Goal: Find specific page/section: Find specific page/section

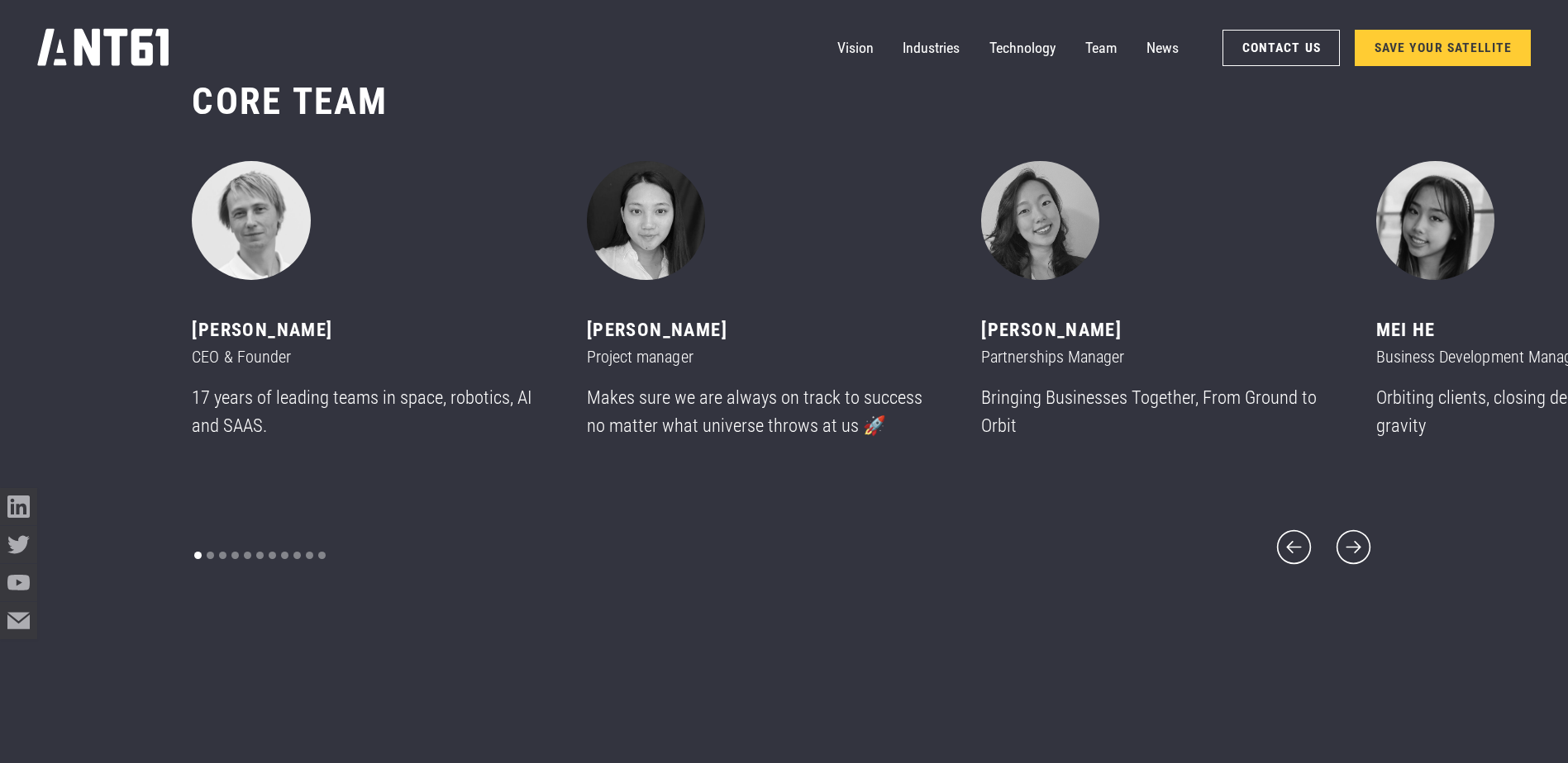
scroll to position [9251, 0]
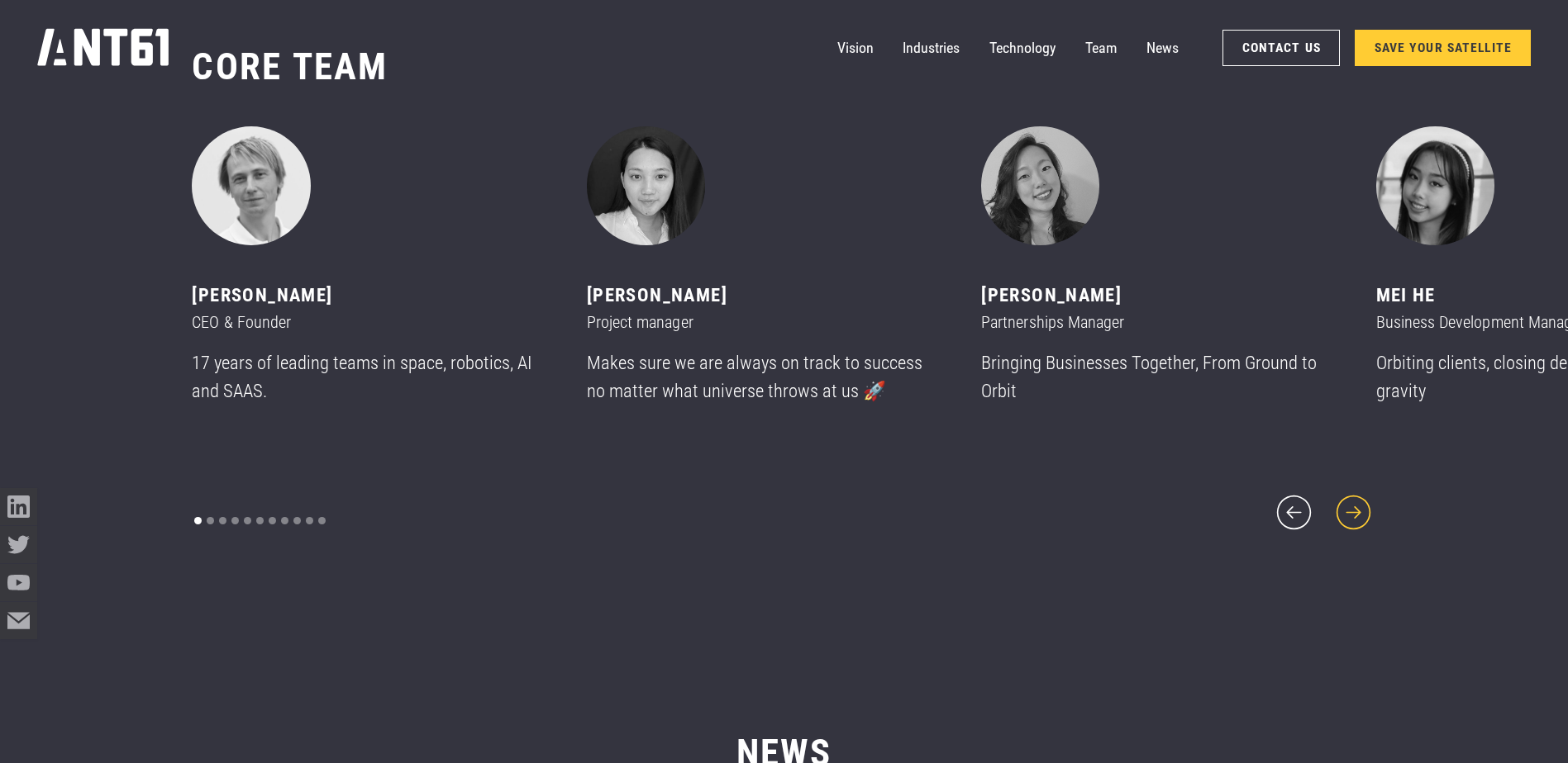
click at [1364, 495] on icon "next slide" at bounding box center [1354, 513] width 45 height 44
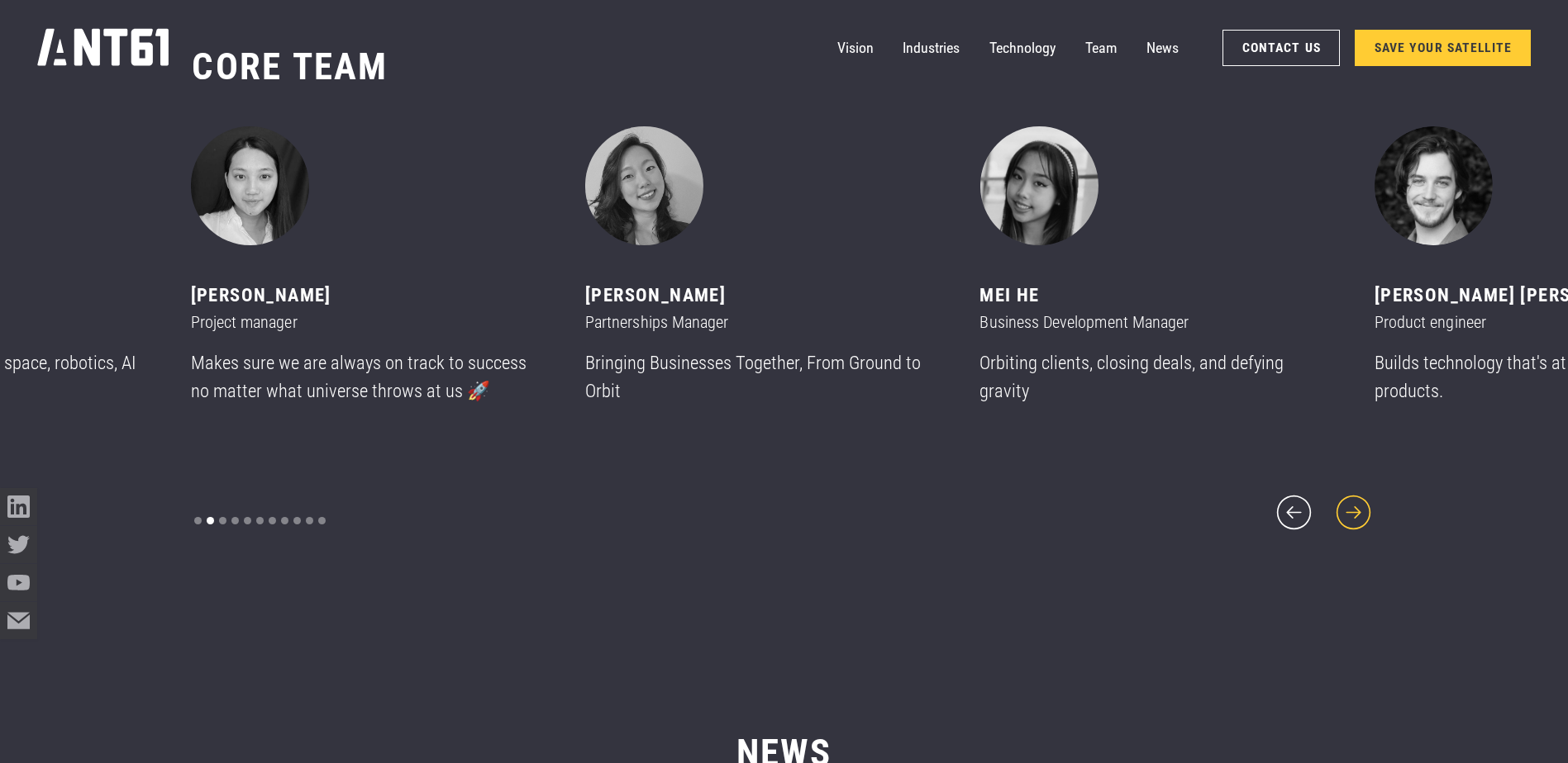
click at [1343, 496] on icon "next slide" at bounding box center [1354, 513] width 45 height 44
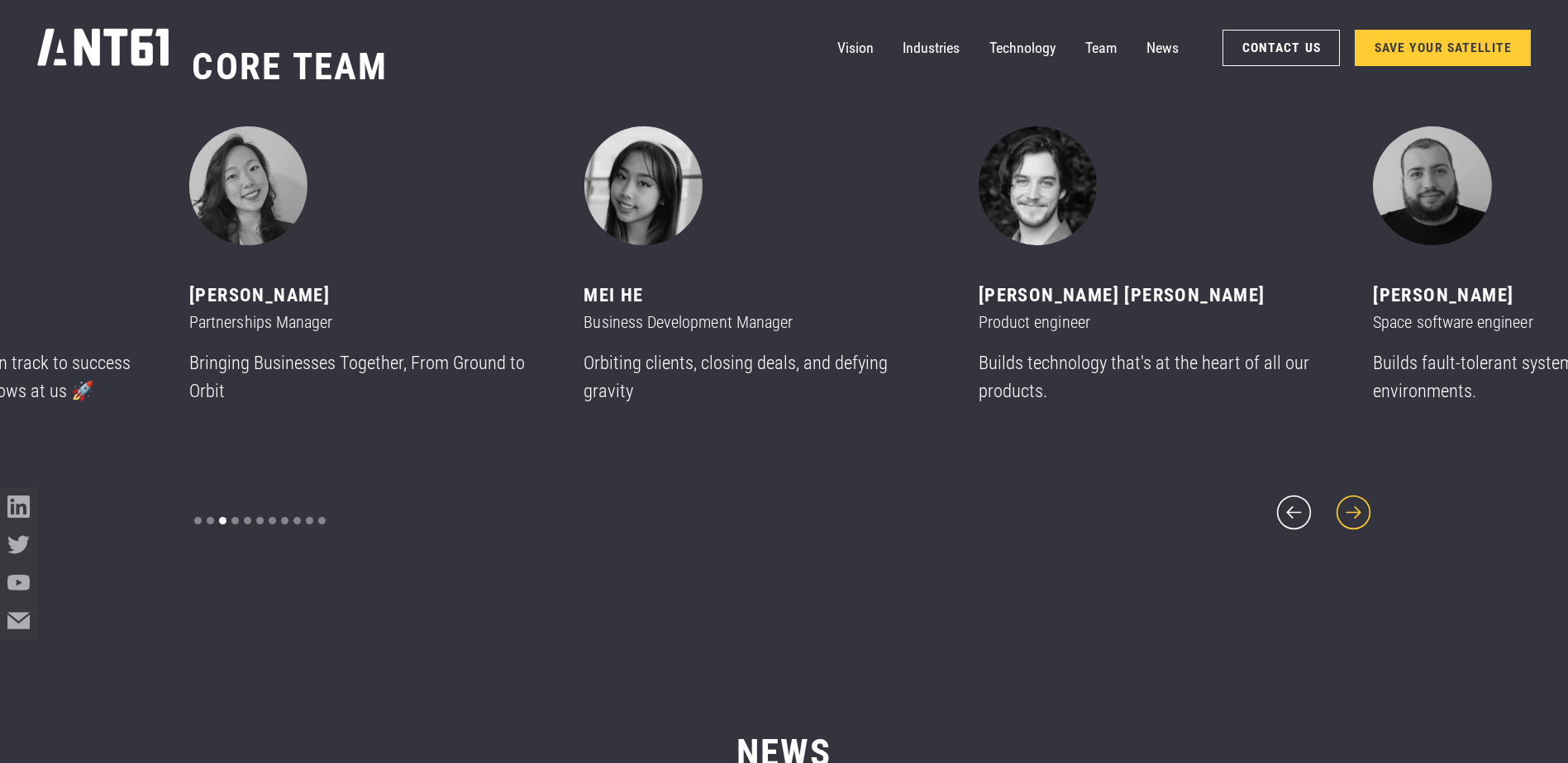
click at [1342, 494] on icon "next slide" at bounding box center [1354, 513] width 45 height 44
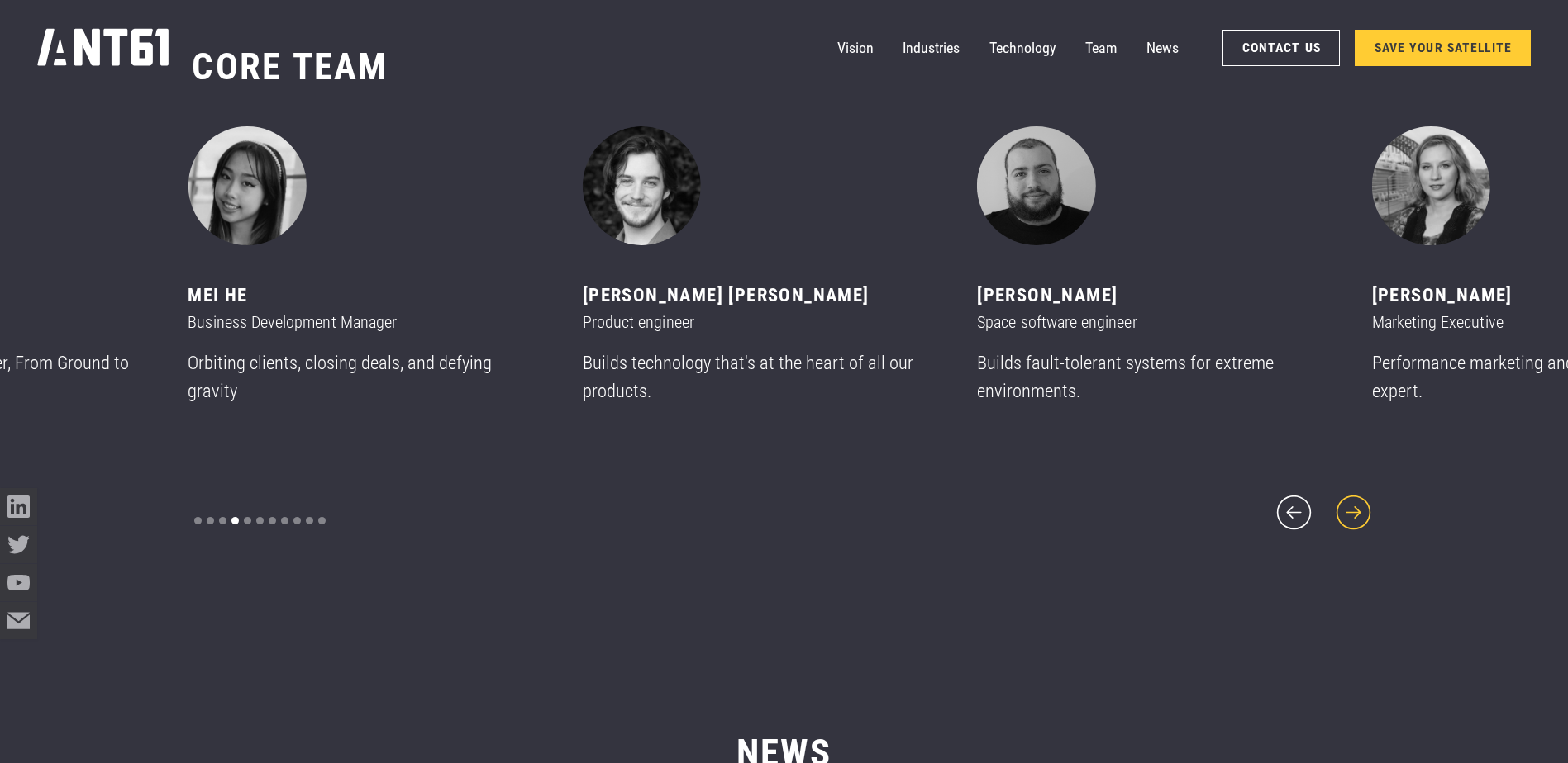
click at [1342, 494] on icon "next slide" at bounding box center [1354, 513] width 45 height 44
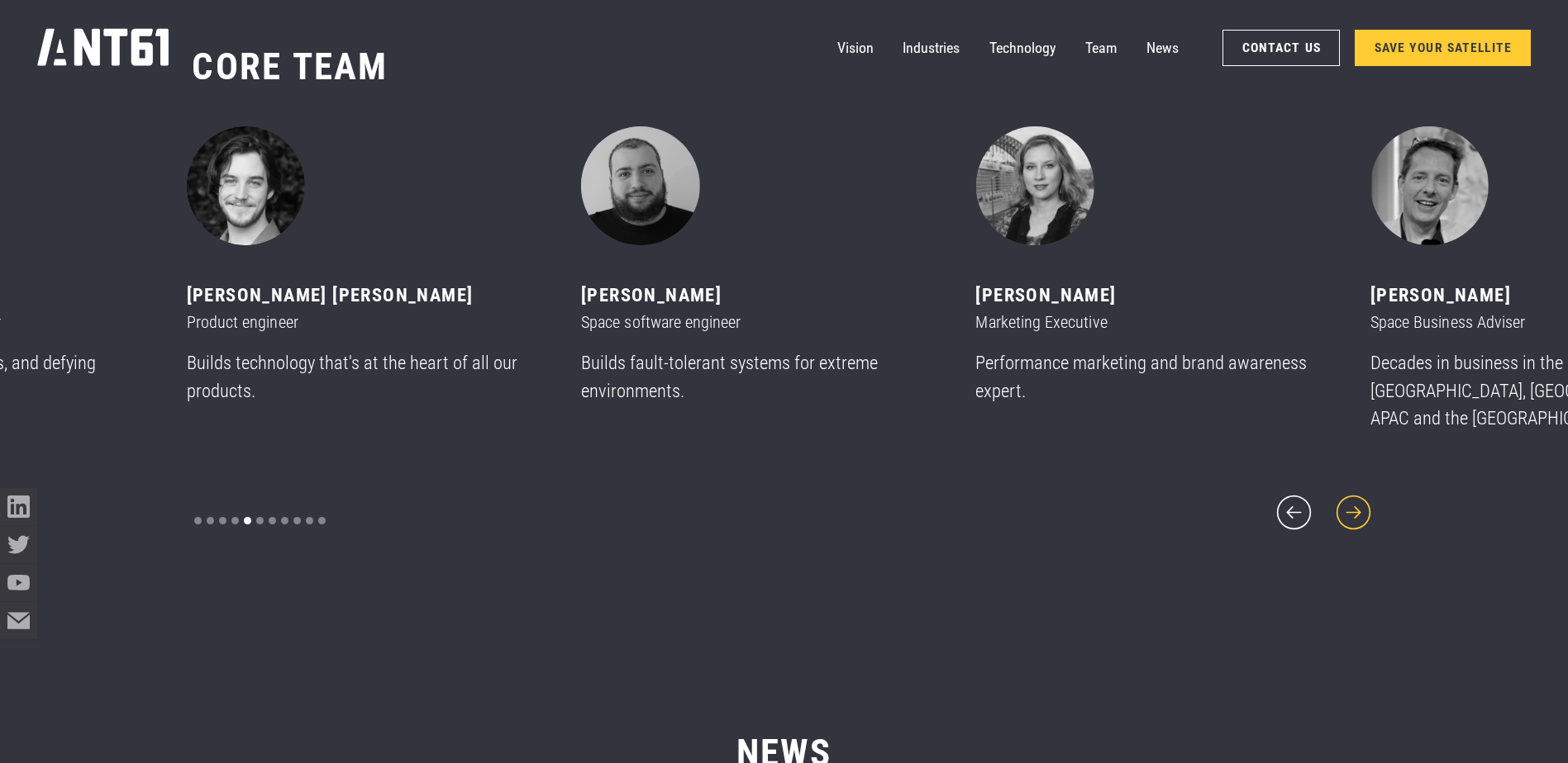
click at [1341, 494] on icon "next slide" at bounding box center [1353, 512] width 35 height 35
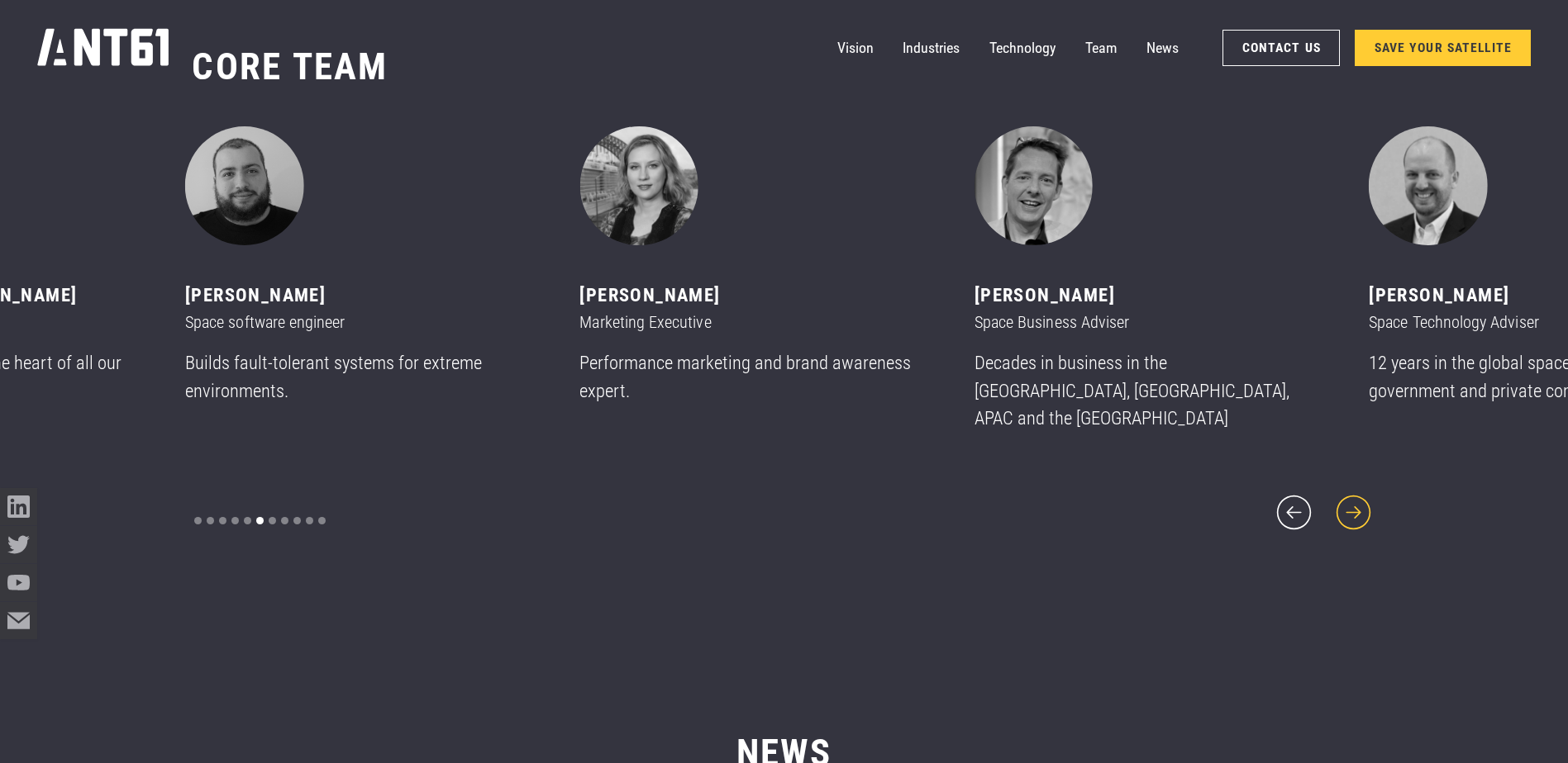
click at [1341, 494] on icon "next slide" at bounding box center [1353, 512] width 35 height 35
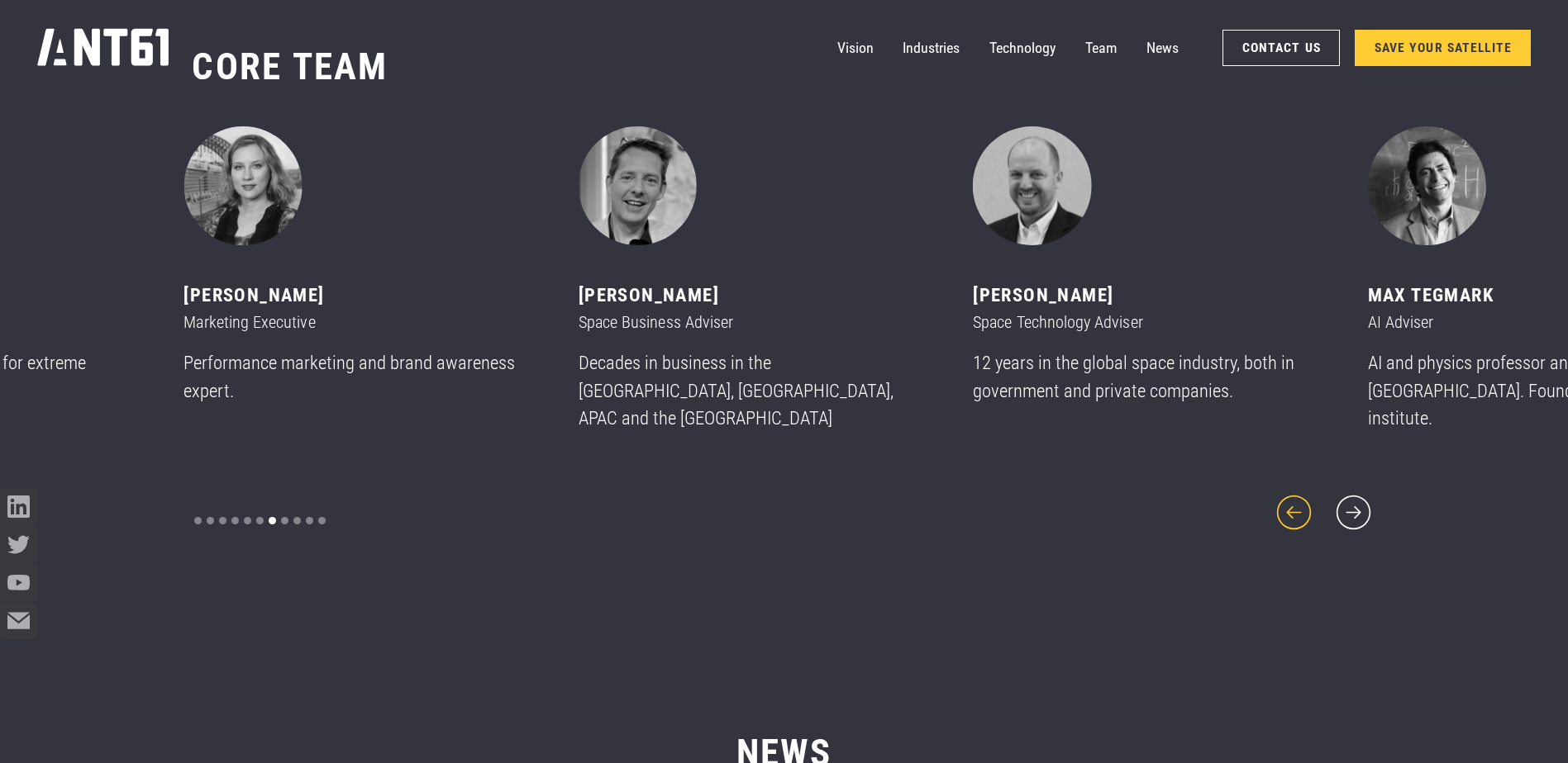
click at [1289, 503] on icon "previous slide" at bounding box center [1294, 513] width 45 height 44
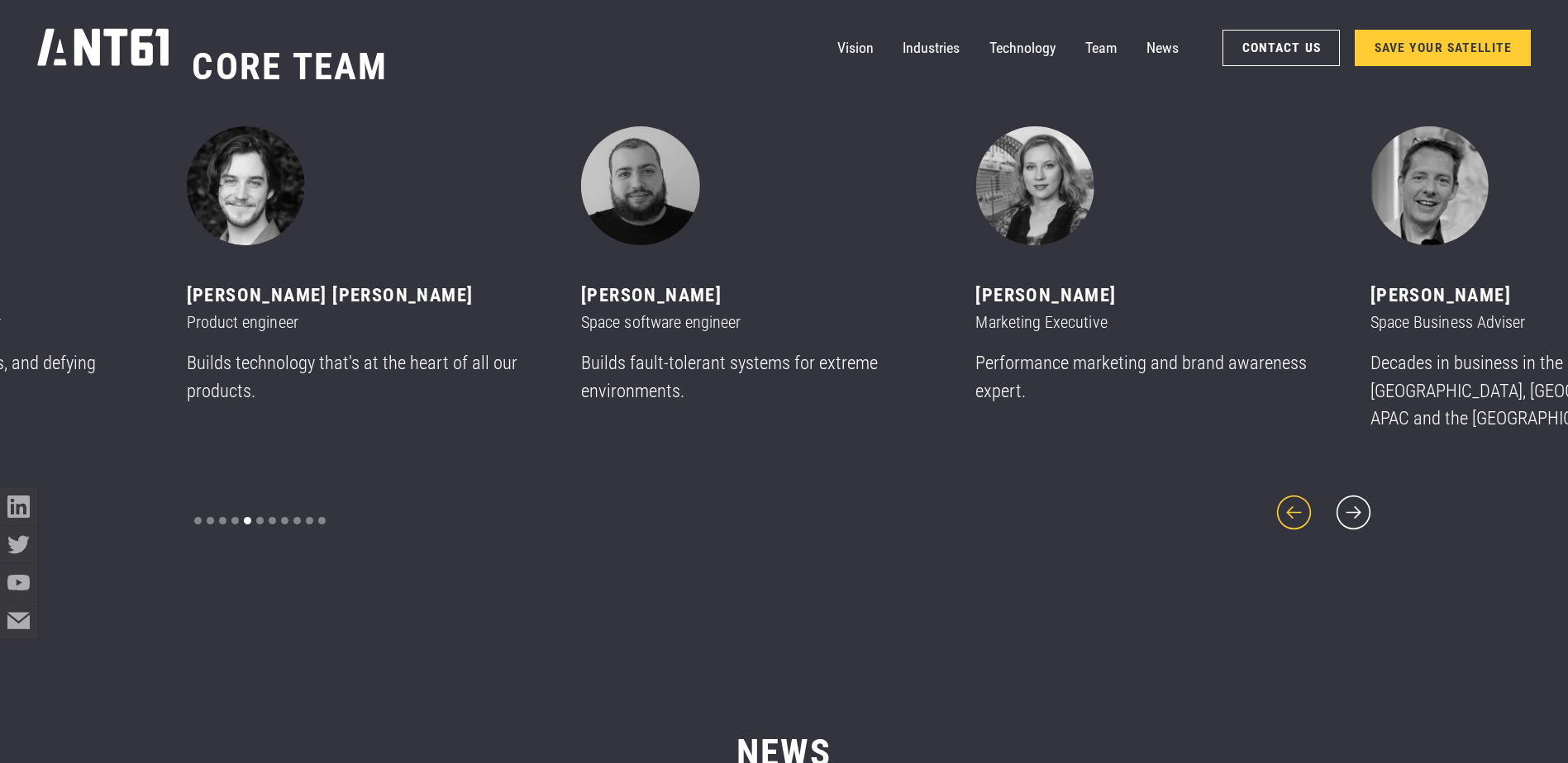
click at [1289, 503] on icon "previous slide" at bounding box center [1294, 513] width 45 height 44
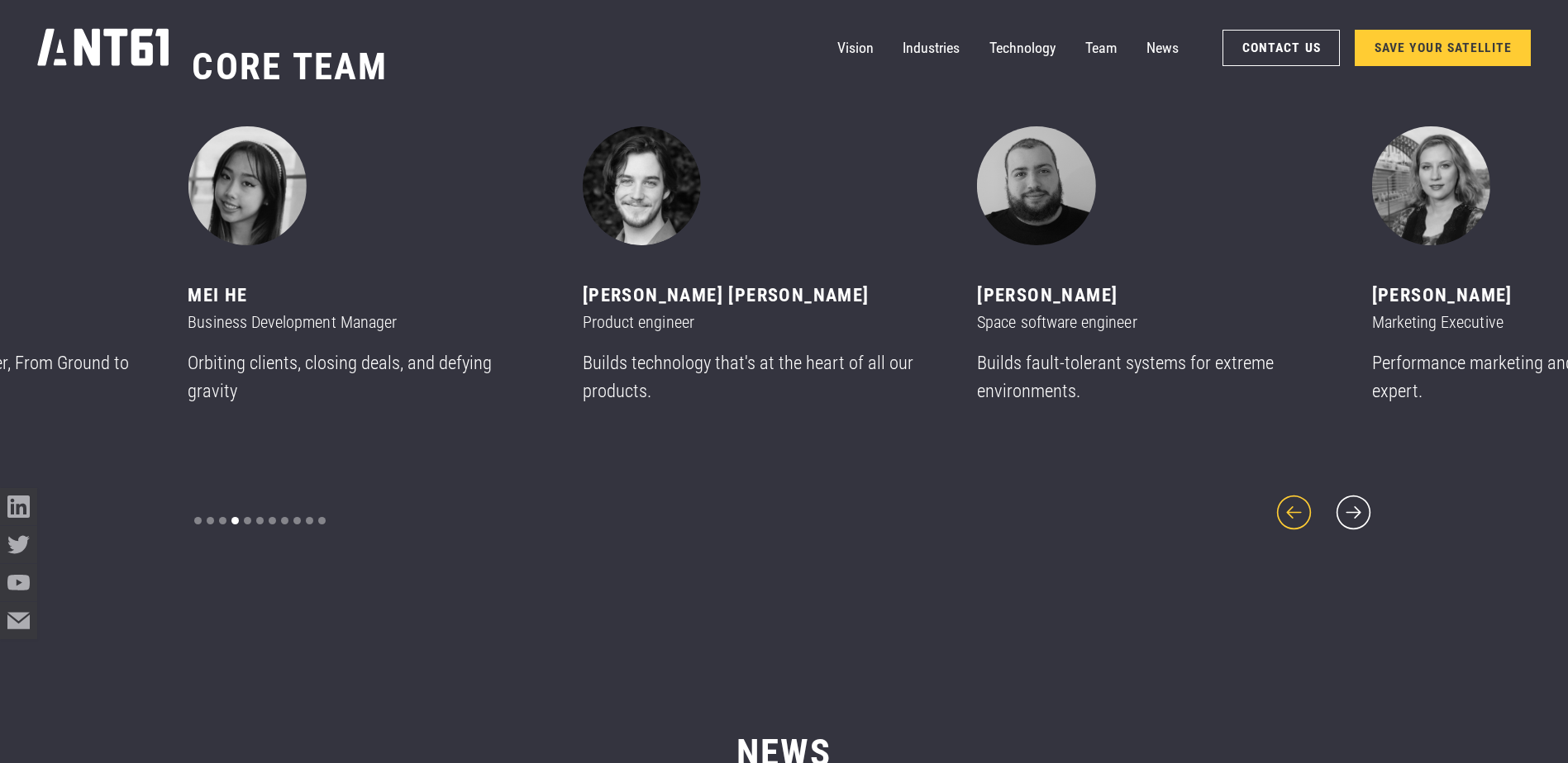
click at [1289, 503] on icon "previous slide" at bounding box center [1294, 513] width 45 height 44
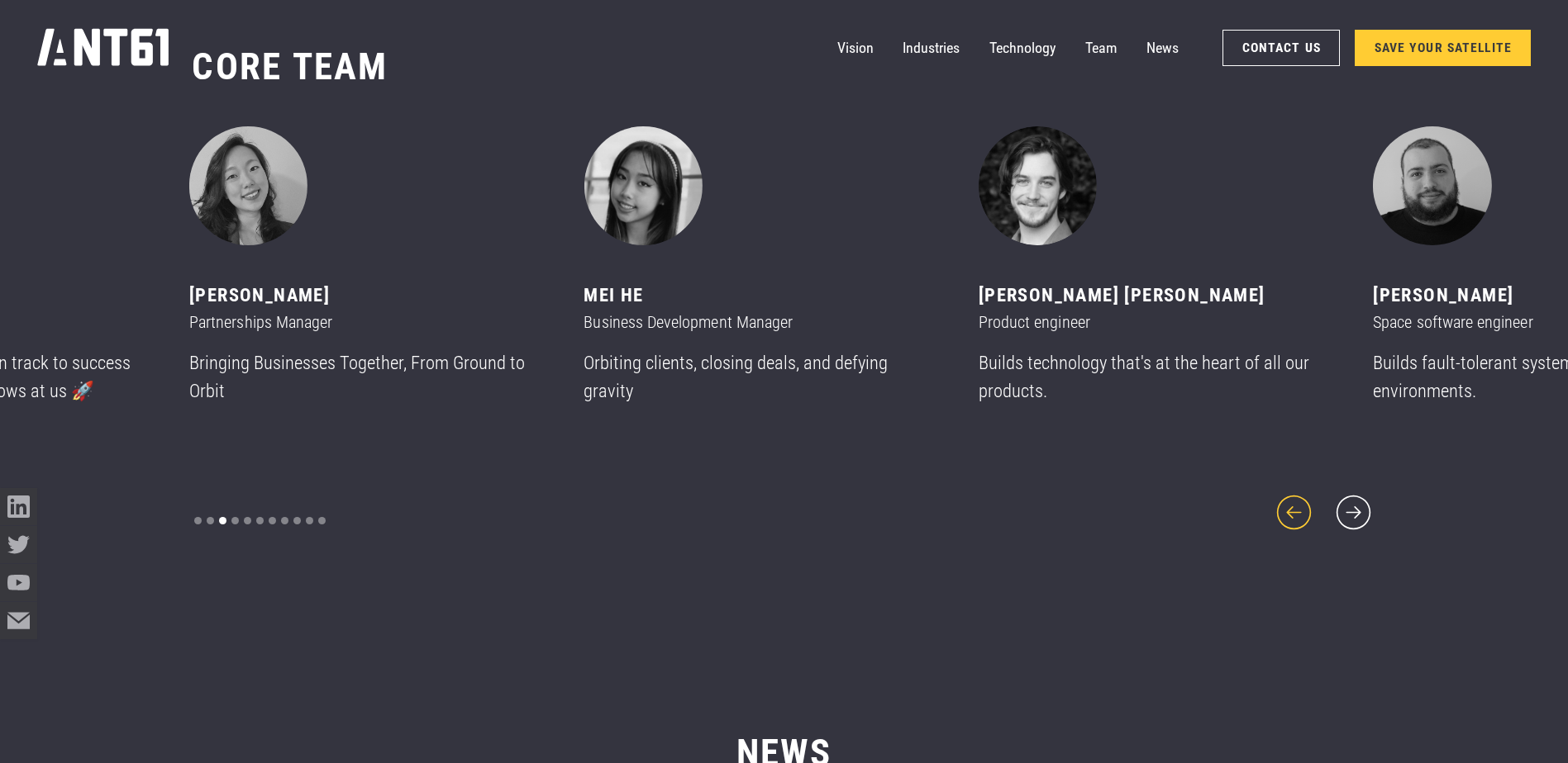
click at [1289, 503] on icon "previous slide" at bounding box center [1294, 513] width 45 height 44
click at [1289, 501] on icon "previous slide" at bounding box center [1294, 513] width 45 height 44
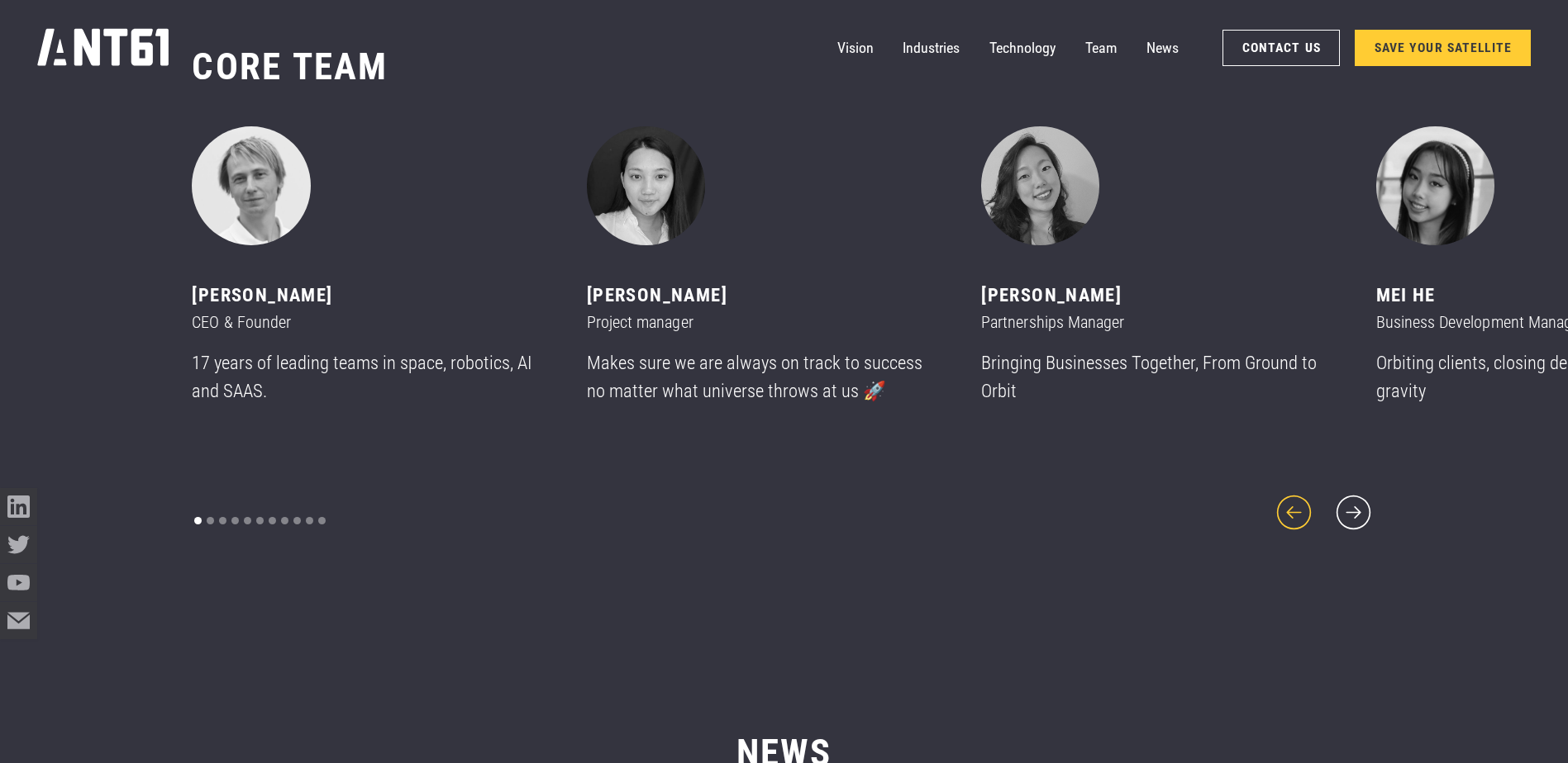
click at [1289, 500] on icon "previous slide" at bounding box center [1294, 512] width 35 height 35
click at [1291, 494] on icon "previous slide" at bounding box center [1294, 513] width 45 height 44
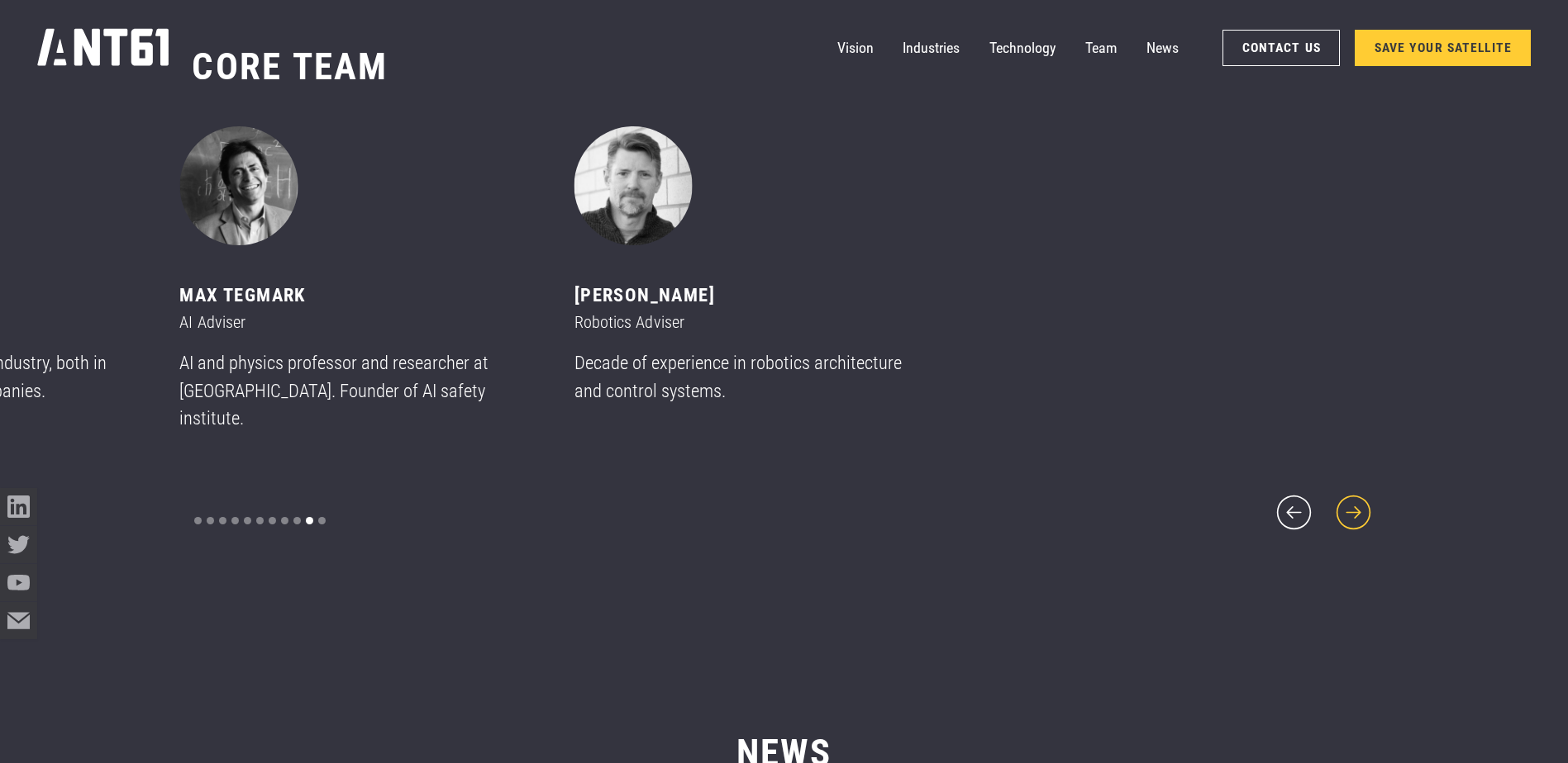
click at [1351, 497] on icon "next slide" at bounding box center [1354, 513] width 45 height 44
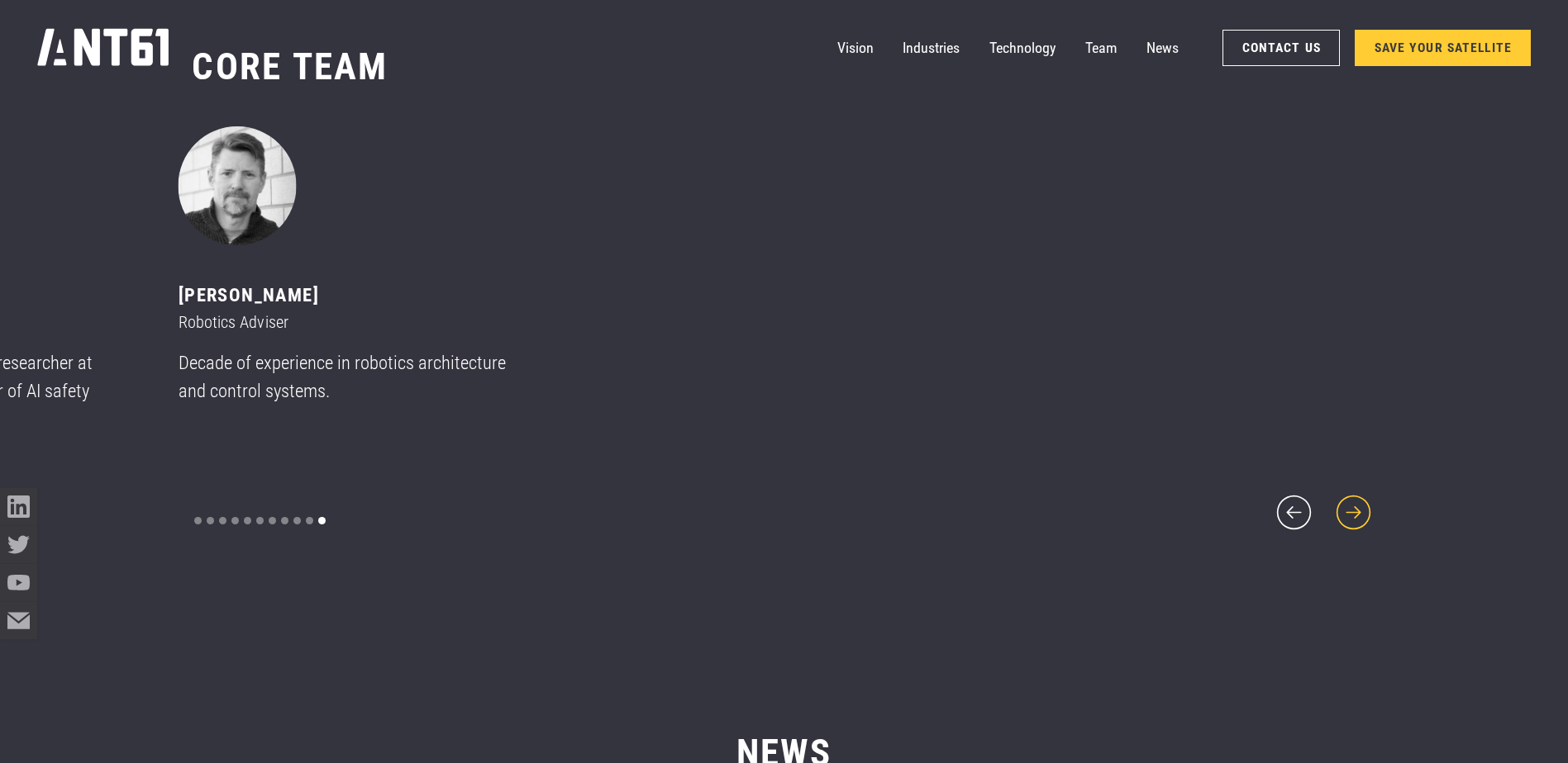
click at [1351, 496] on icon "next slide" at bounding box center [1354, 513] width 45 height 44
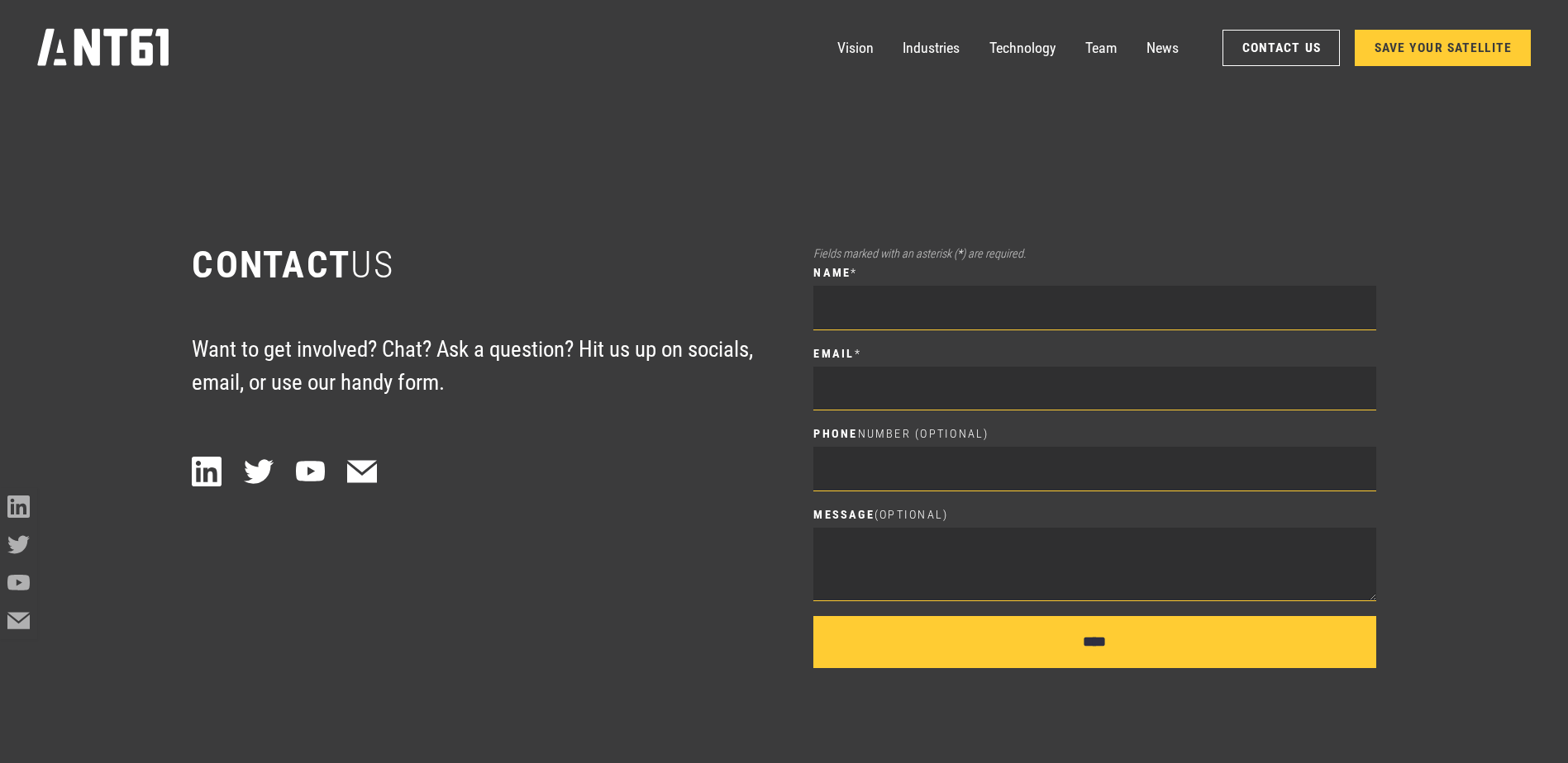
scroll to position [10655, 0]
